Goal: Complete application form

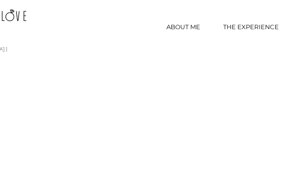
scroll to position [4256, 0]
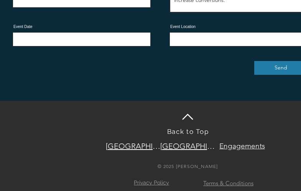
scroll to position [1585, 2]
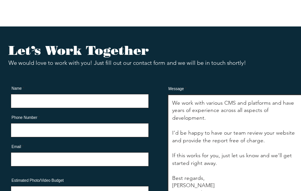
type textarea "Hi, My name is [PERSON_NAME], and I’m the CEO at Digital Octane. We help ensure…"
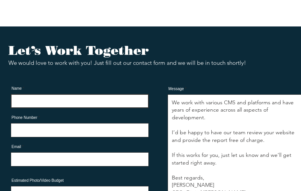
click at [80, 94] on input "Name" at bounding box center [80, 101] width 138 height 14
type input "[PERSON_NAME]"
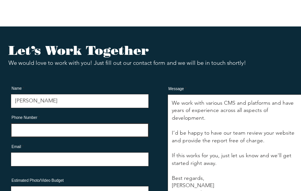
click at [80, 123] on input "Phone Number" at bounding box center [80, 130] width 138 height 14
type input "[PHONE_NUMBER]"
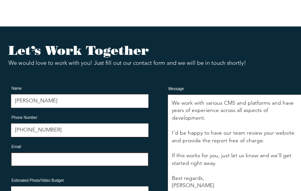
click at [80, 152] on input "Email" at bounding box center [80, 159] width 138 height 14
type input "[PERSON_NAME][EMAIL_ADDRESS][DOMAIN_NAME]"
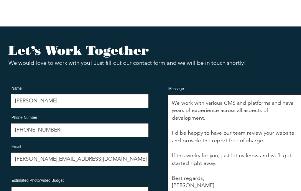
click at [80, 186] on input "Estimated Photo/Video Budget" at bounding box center [80, 193] width 138 height 14
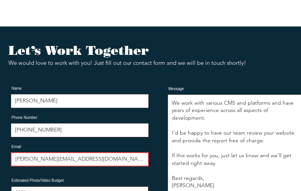
type input "5000"
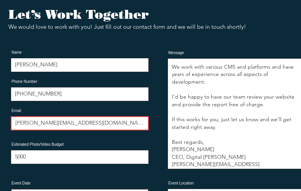
type input "[PERSON_NAME]"
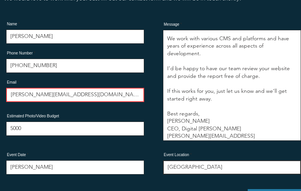
type input "[GEOGRAPHIC_DATA]"
